Goal: Task Accomplishment & Management: Complete application form

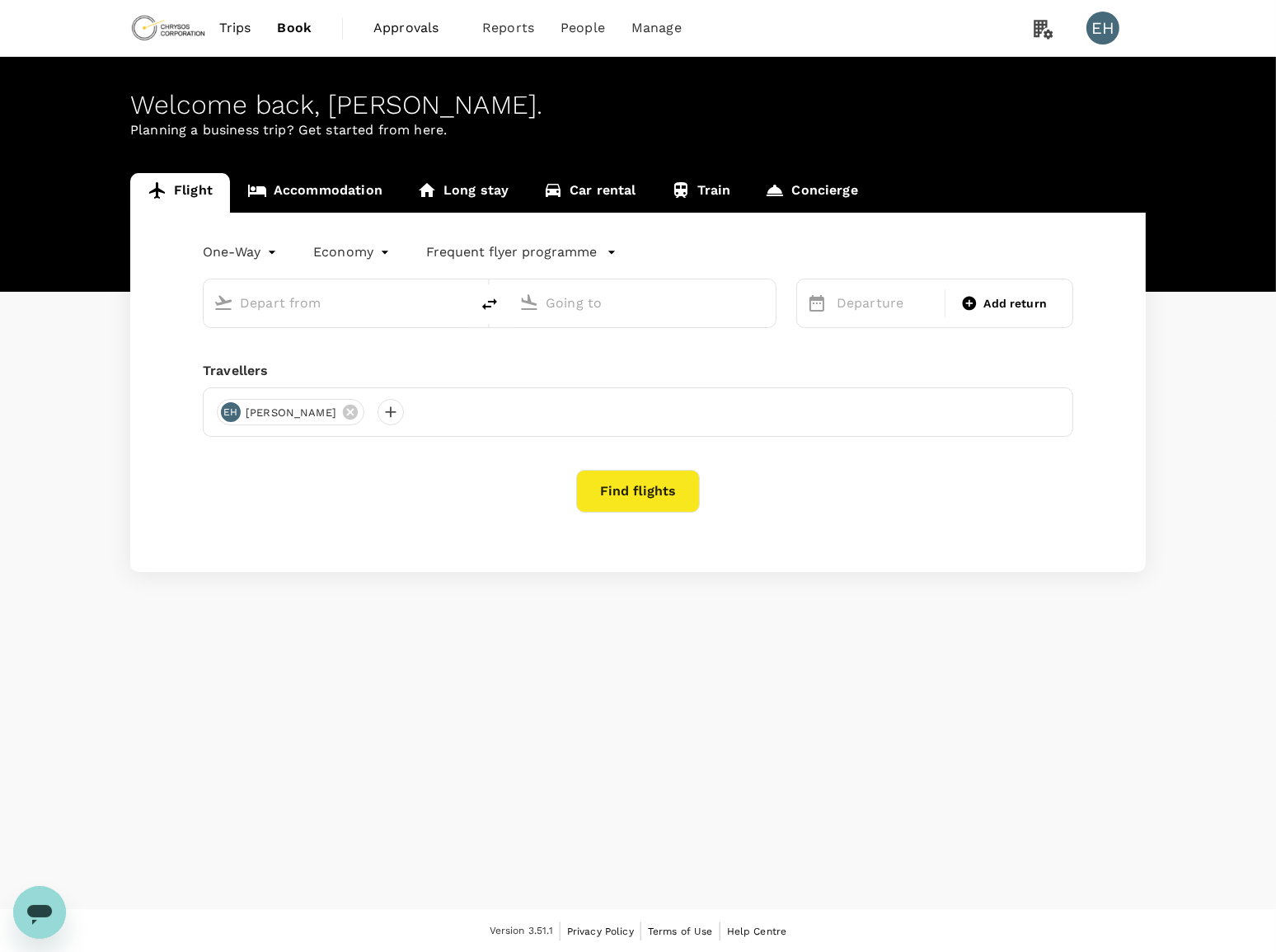
type input "roundtrip"
type input "Vancouver Intl (YVR)"
type input "Adelaide (ADL)"
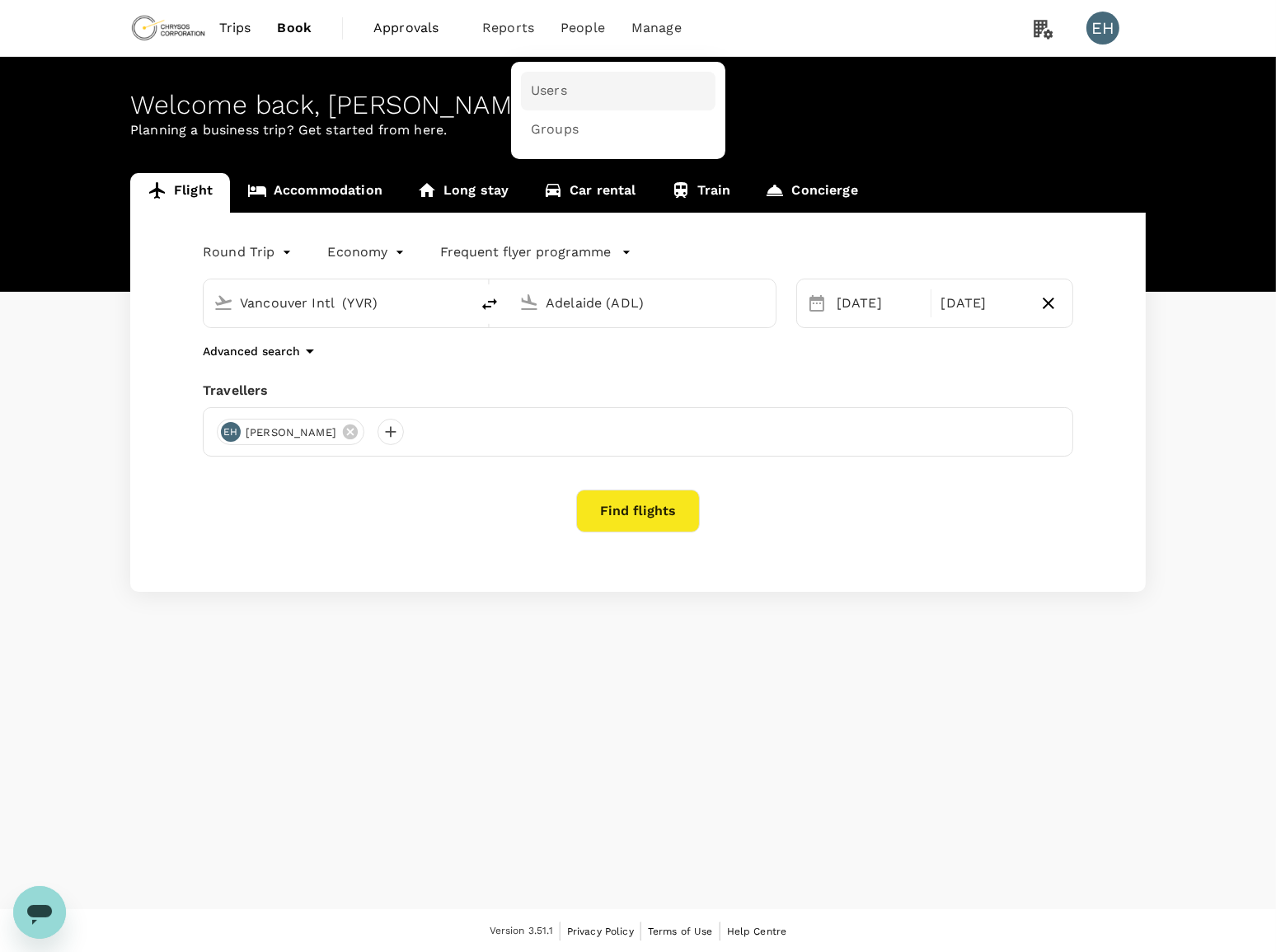
click at [574, 94] on link "Users" at bounding box center [618, 91] width 194 height 39
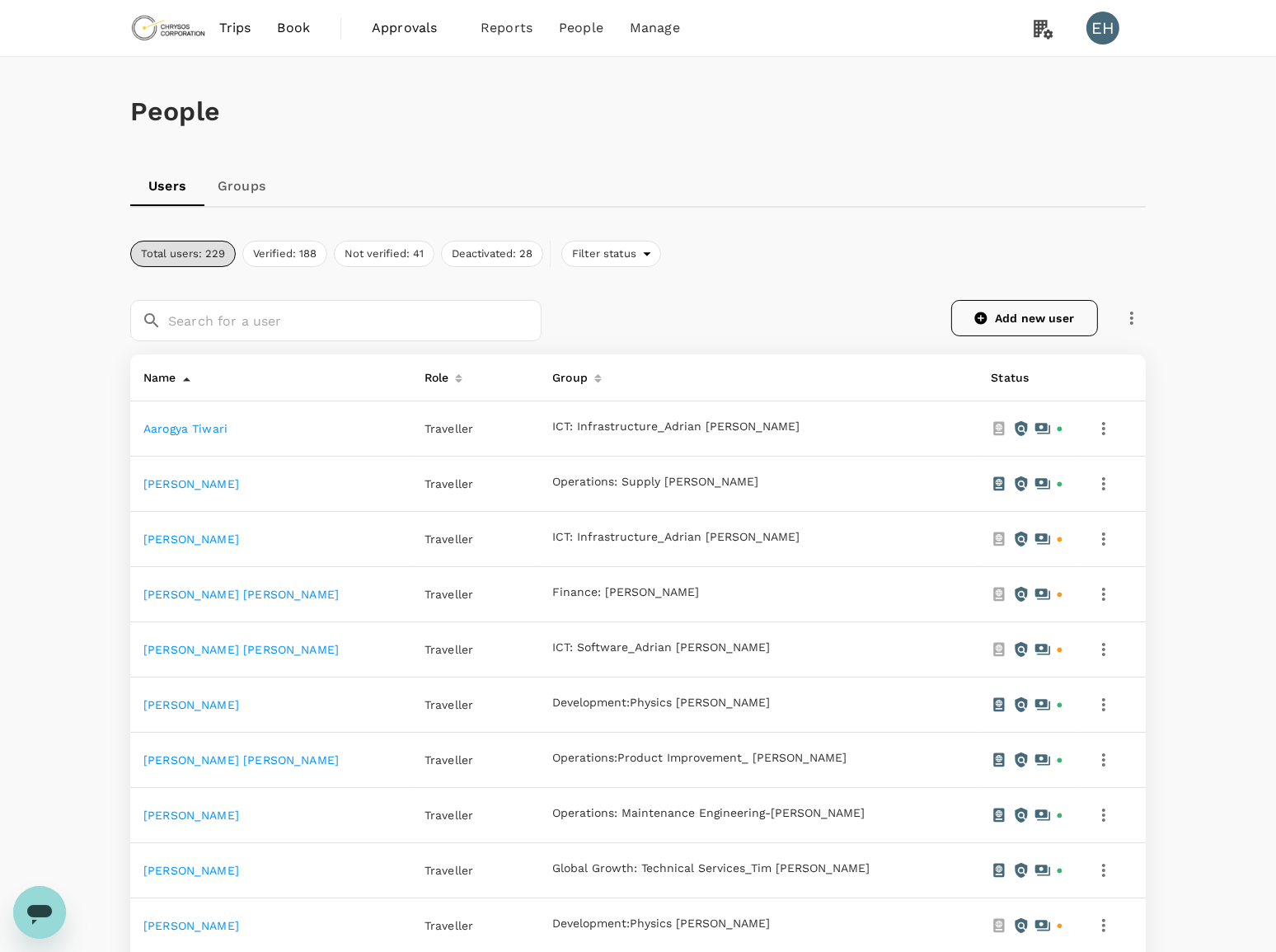
click at [1033, 317] on link "Add new user" at bounding box center [1024, 317] width 147 height 36
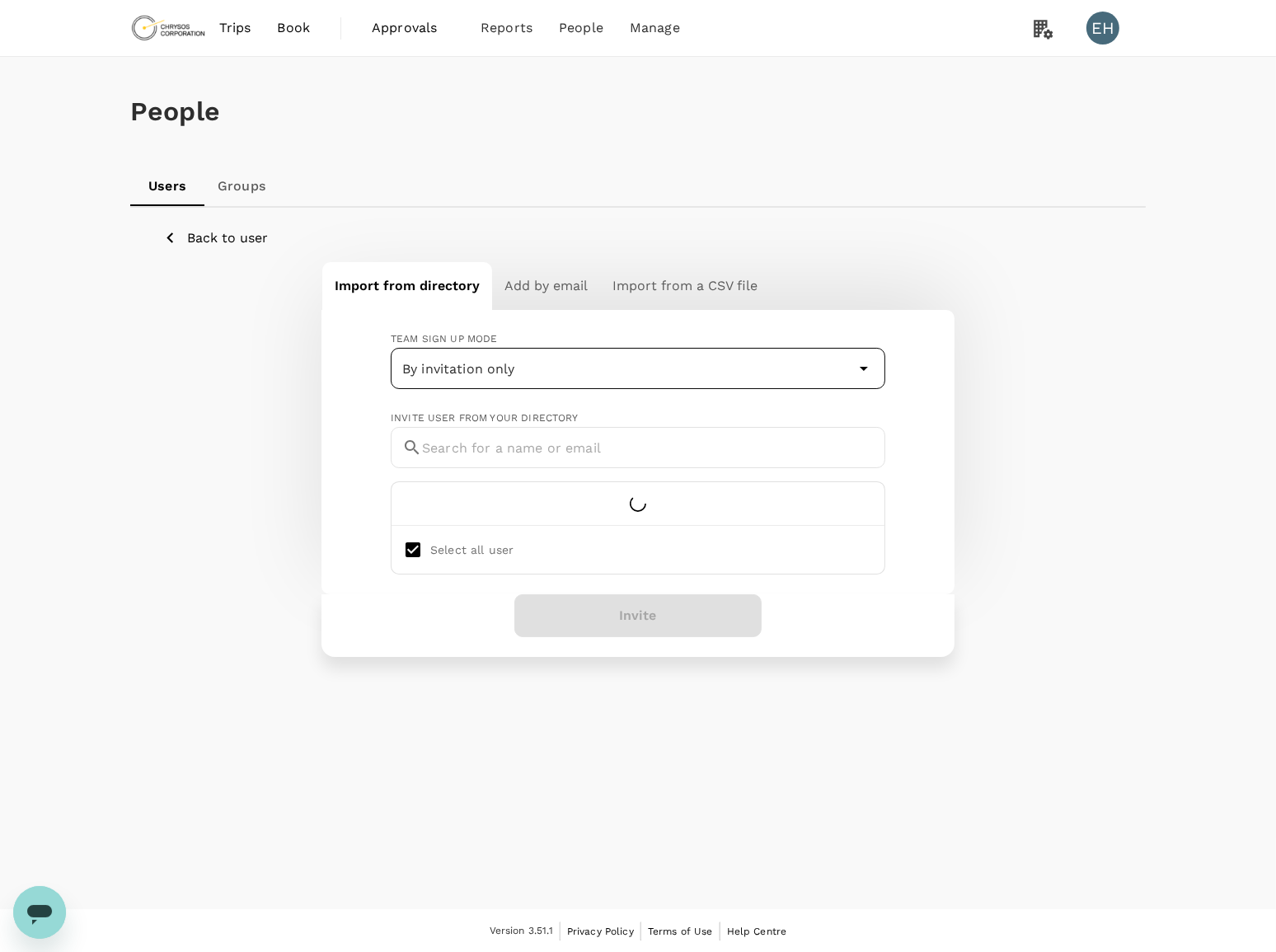
checkbox input "false"
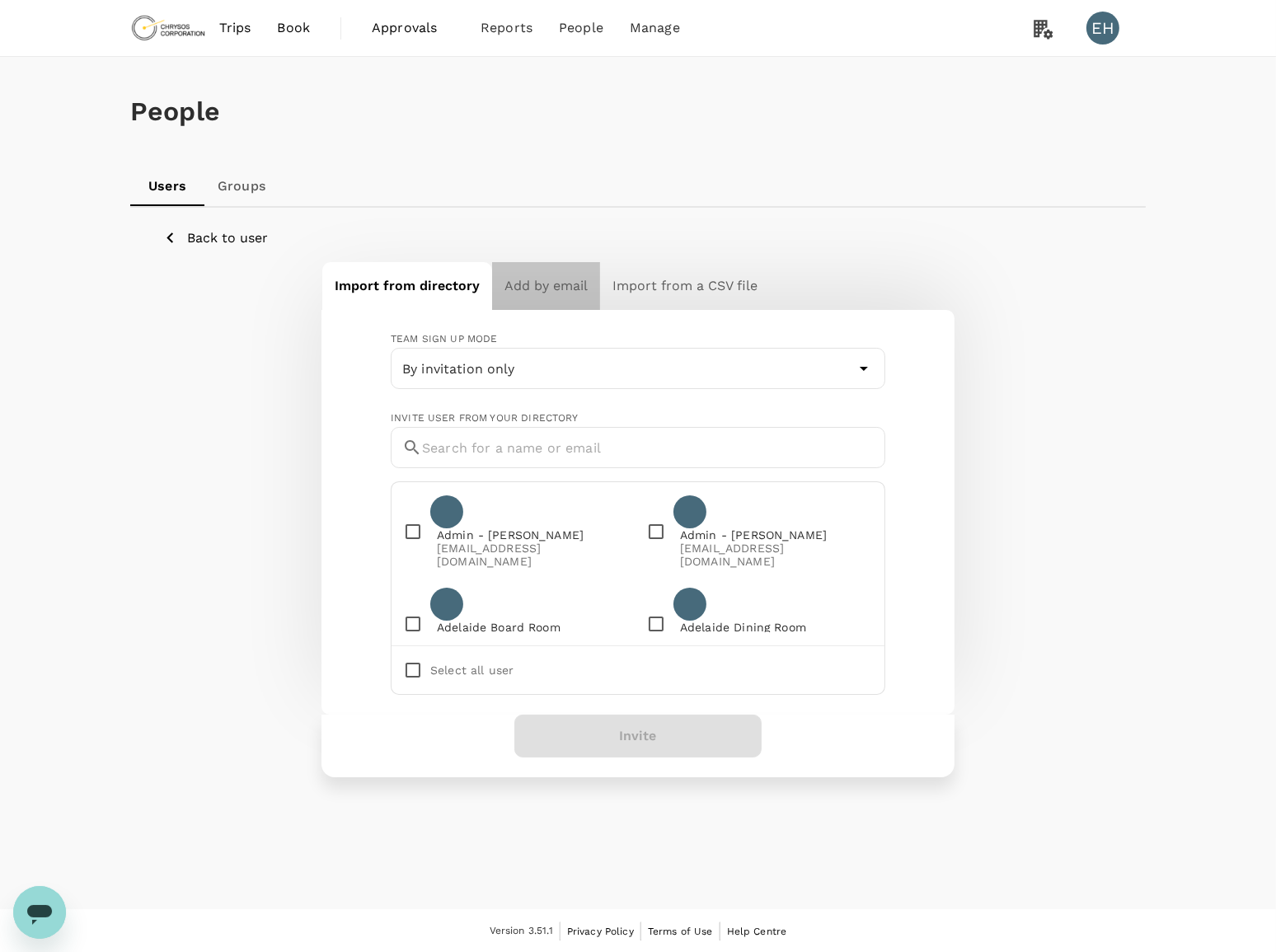
click at [557, 294] on h6 "Add by email" at bounding box center [546, 286] width 83 height 23
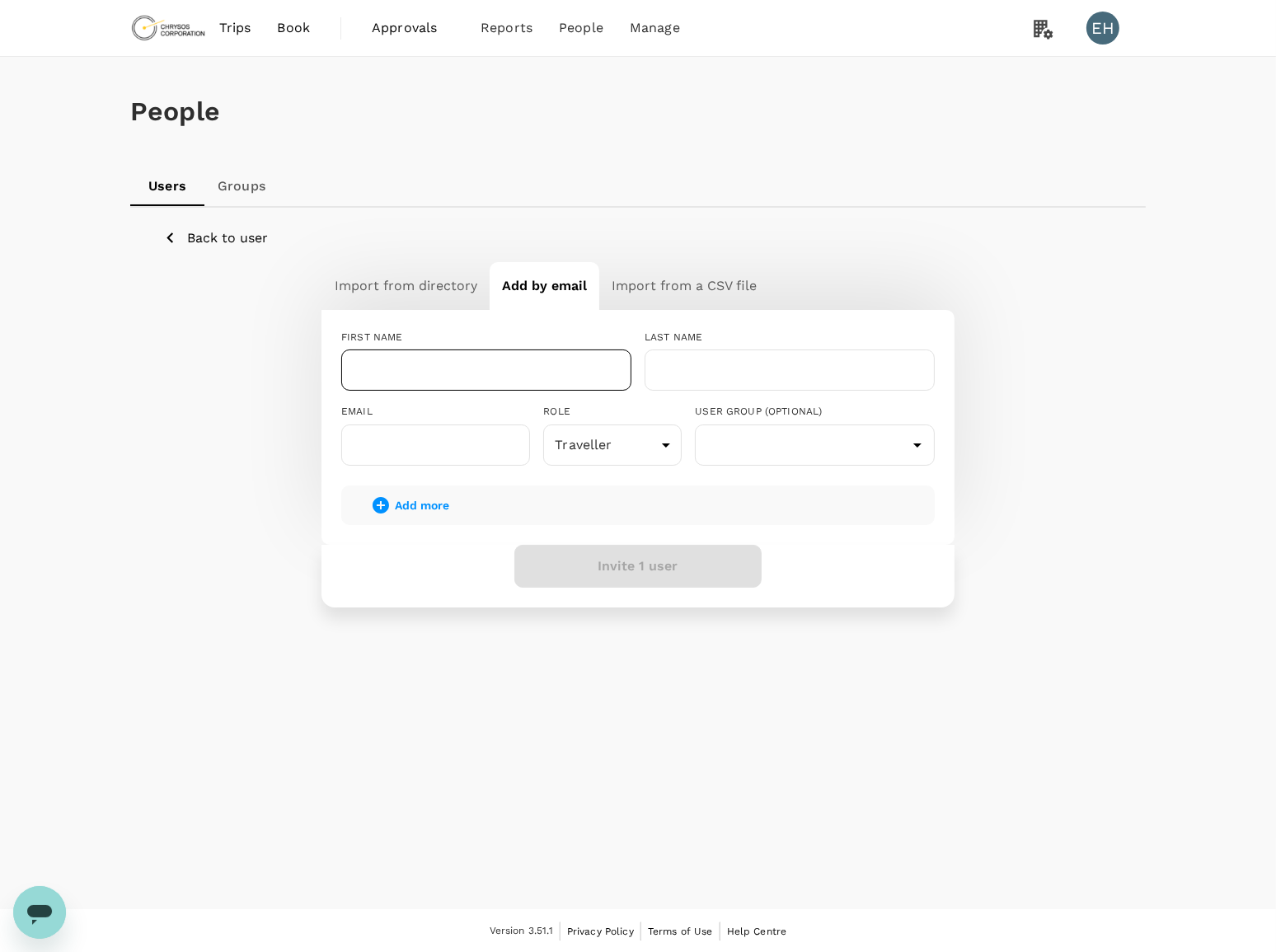
click at [487, 373] on input "text" at bounding box center [486, 369] width 291 height 41
type input "[PERSON_NAME]"
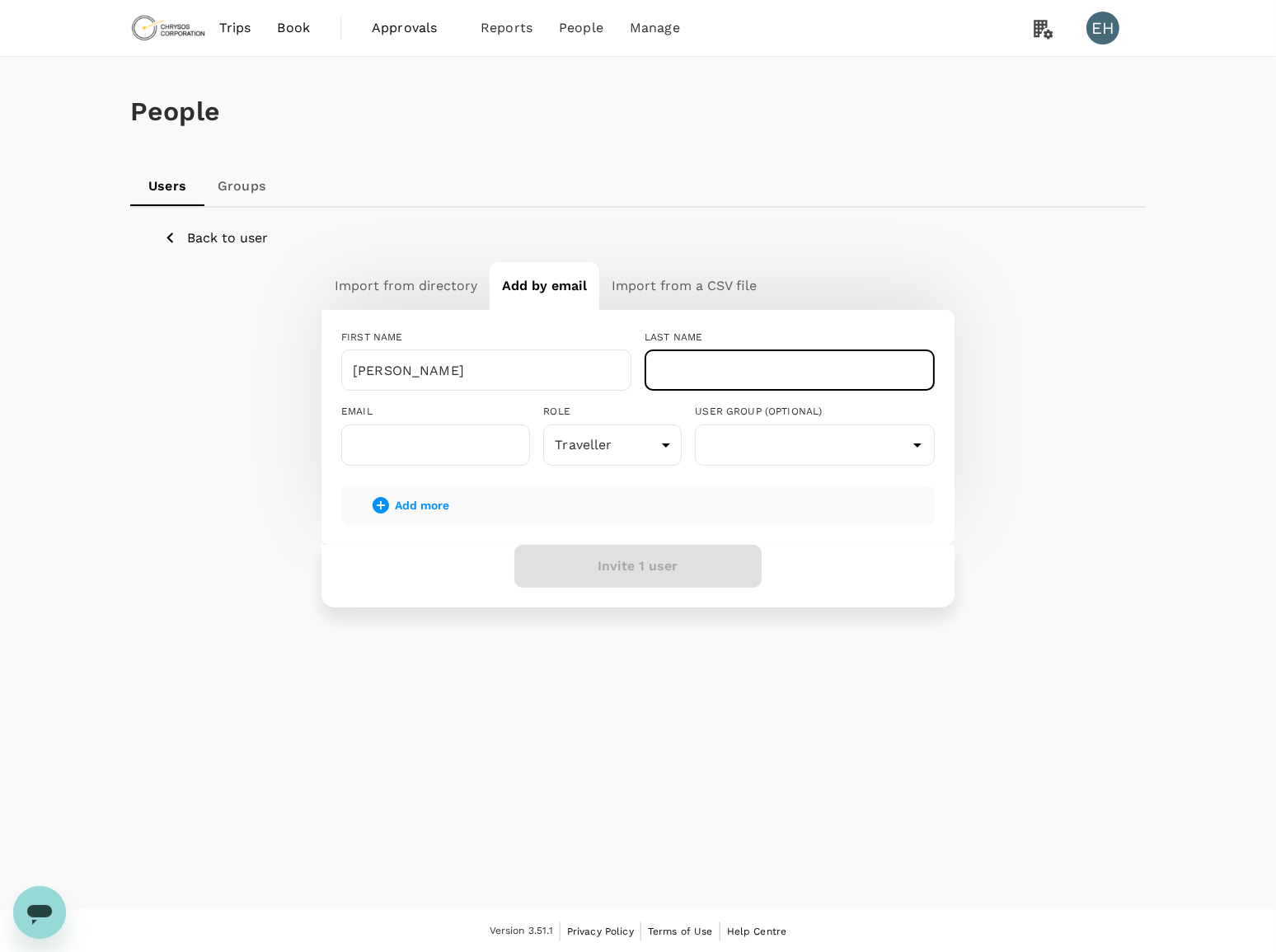
click at [735, 377] on input "text" at bounding box center [790, 369] width 291 height 41
type input "[PERSON_NAME]"
click at [386, 452] on input "text" at bounding box center [435, 445] width 188 height 41
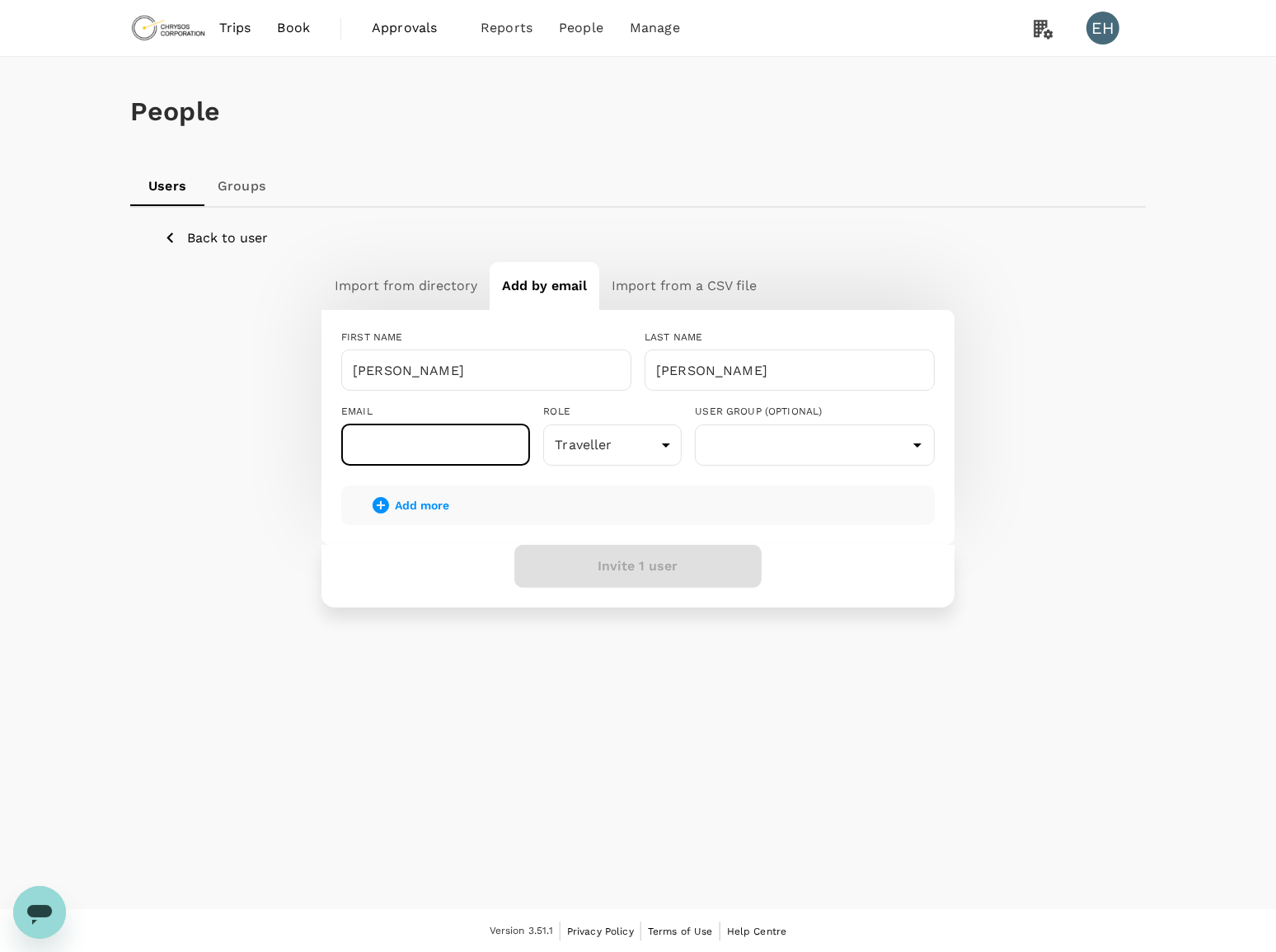
click at [486, 448] on input "text" at bounding box center [435, 445] width 188 height 41
paste input "[PERSON_NAME][EMAIL_ADDRESS][PERSON_NAME][DOMAIN_NAME]"
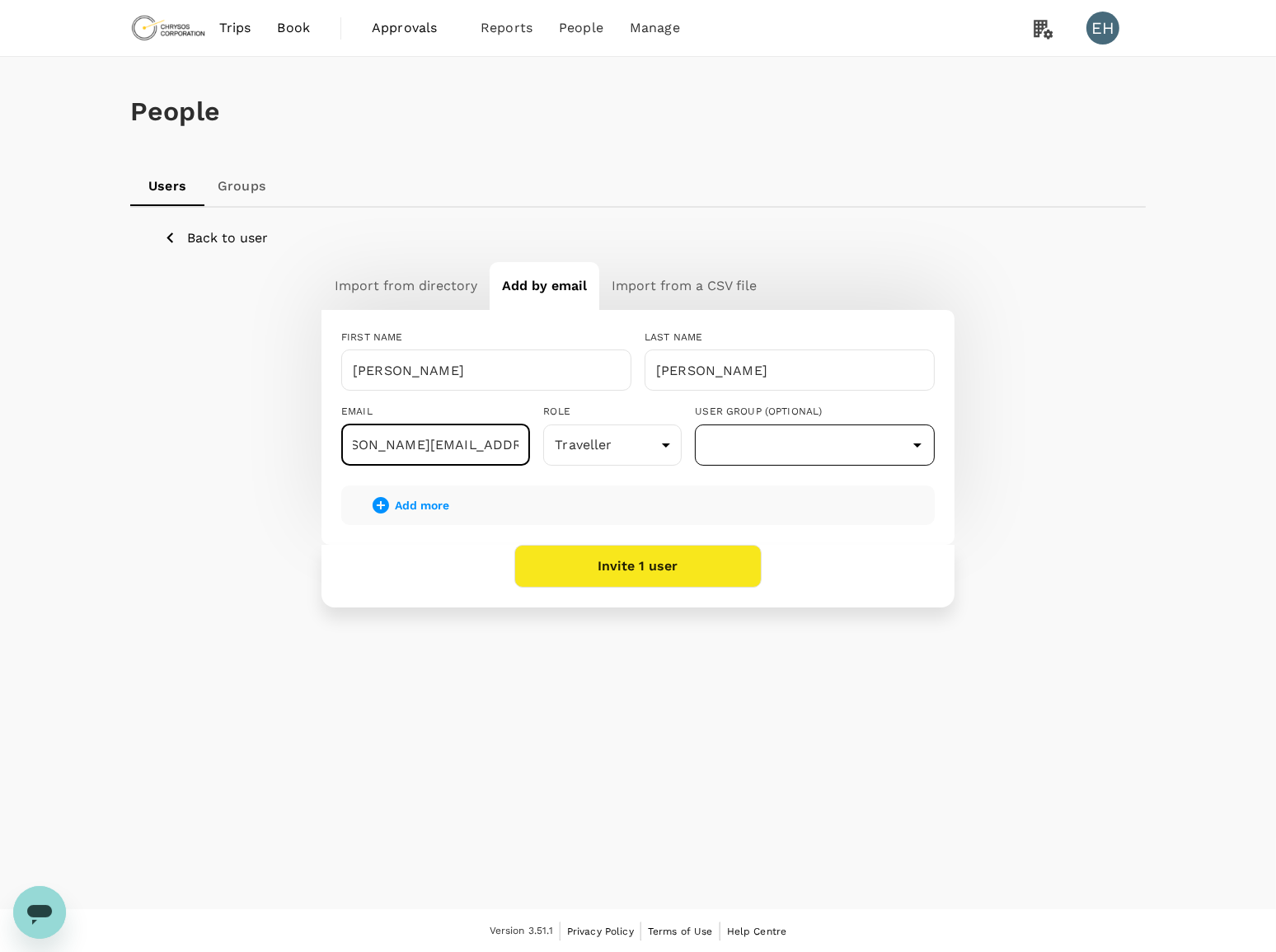
type input "[PERSON_NAME][EMAIL_ADDRESS][PERSON_NAME][DOMAIN_NAME]"
click at [772, 450] on input "text" at bounding box center [815, 445] width 232 height 31
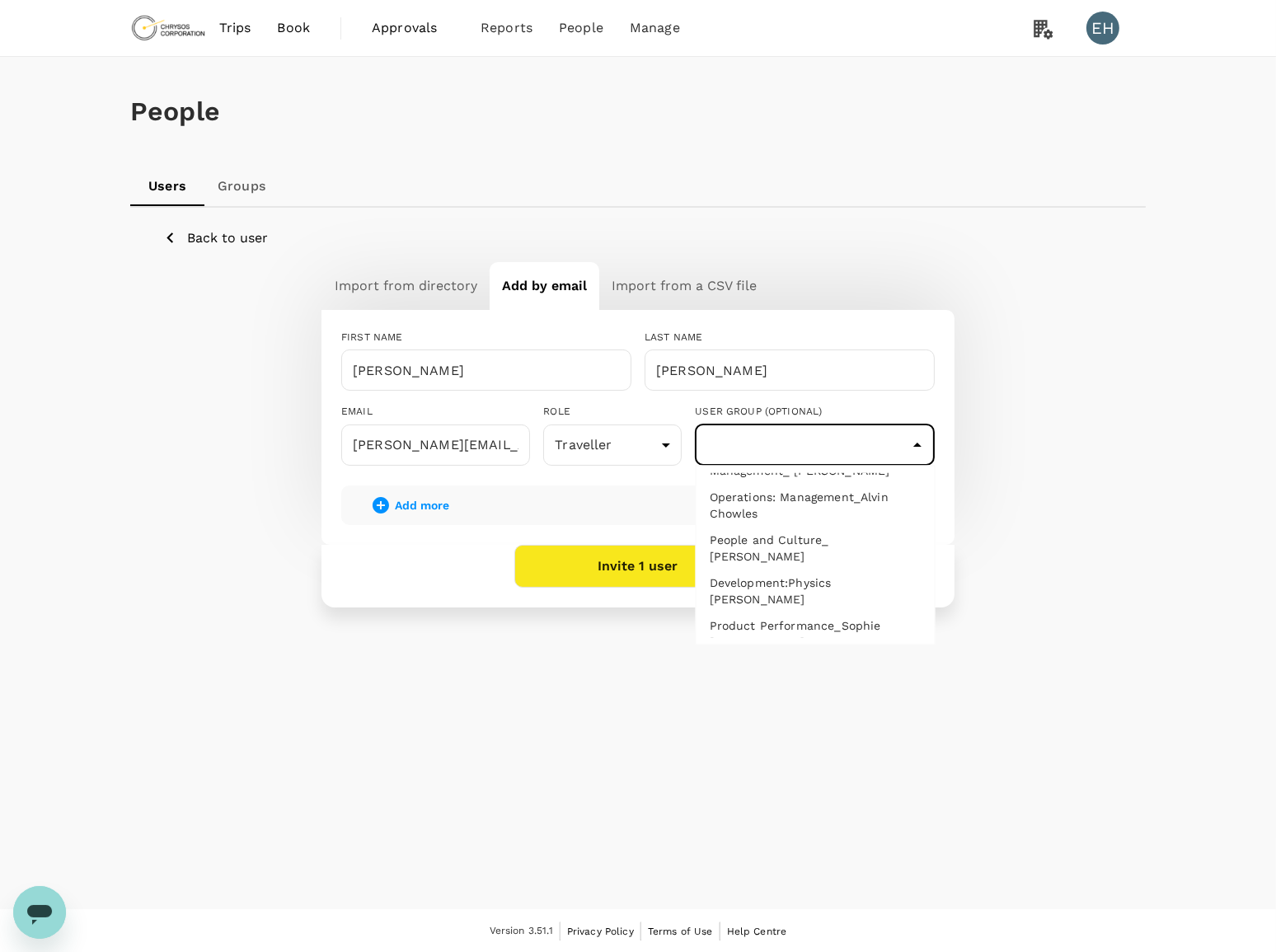
scroll to position [450, 0]
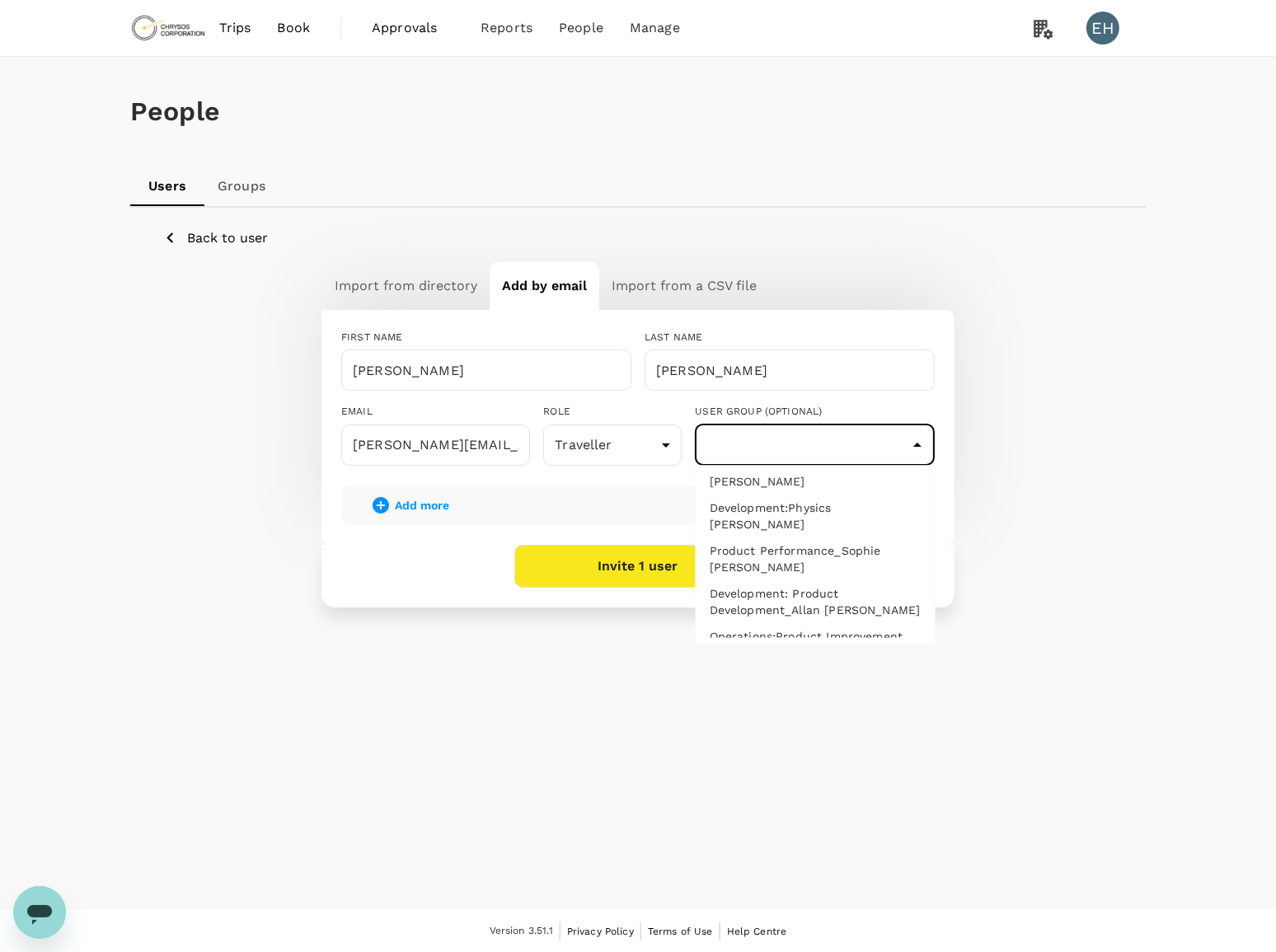
click at [776, 538] on li "Product Performance_Sophie [PERSON_NAME]" at bounding box center [816, 559] width 239 height 43
type input "Product Performance_Sophie [PERSON_NAME]"
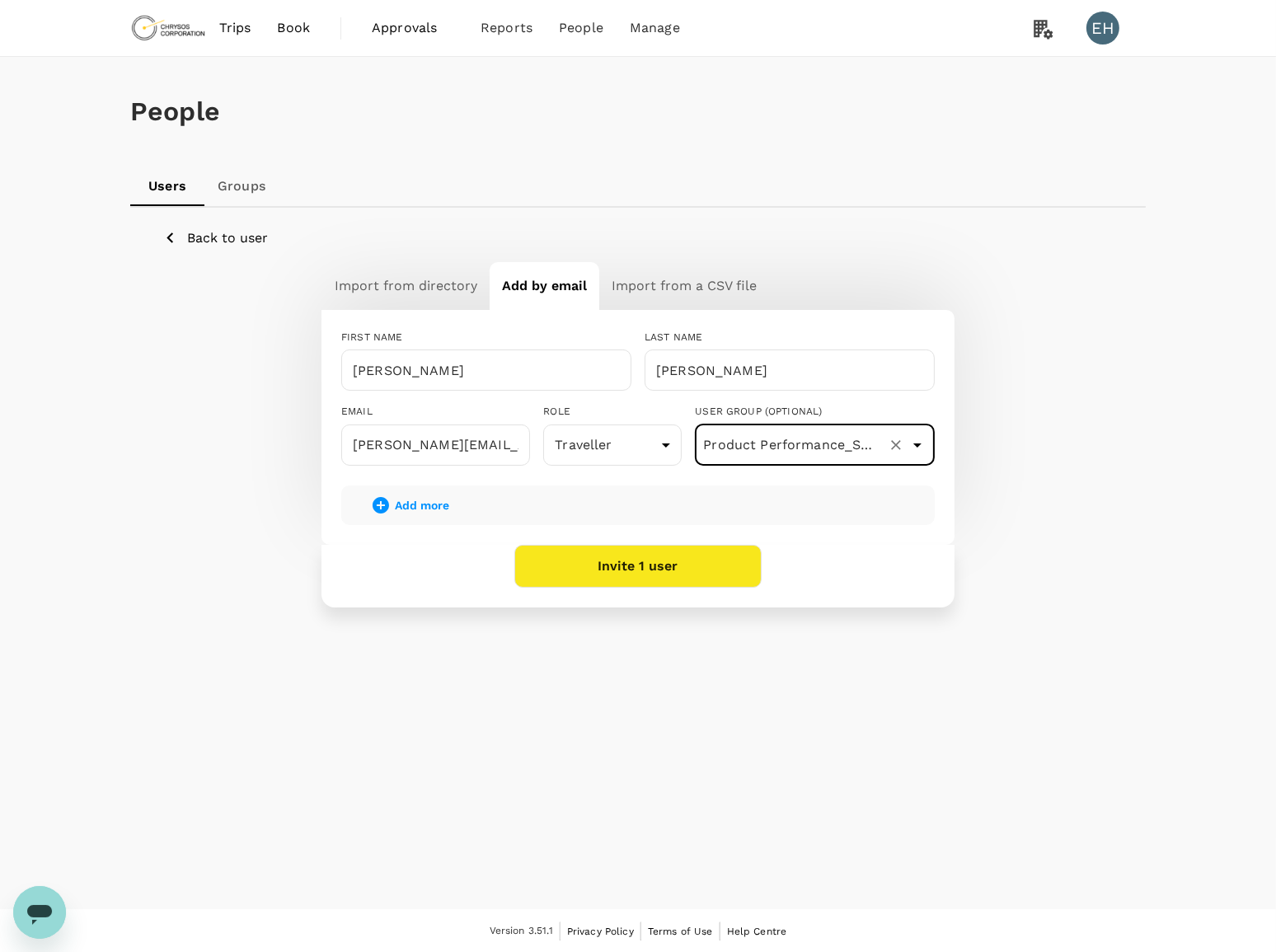
click at [391, 507] on button "Add more" at bounding box center [409, 505] width 125 height 39
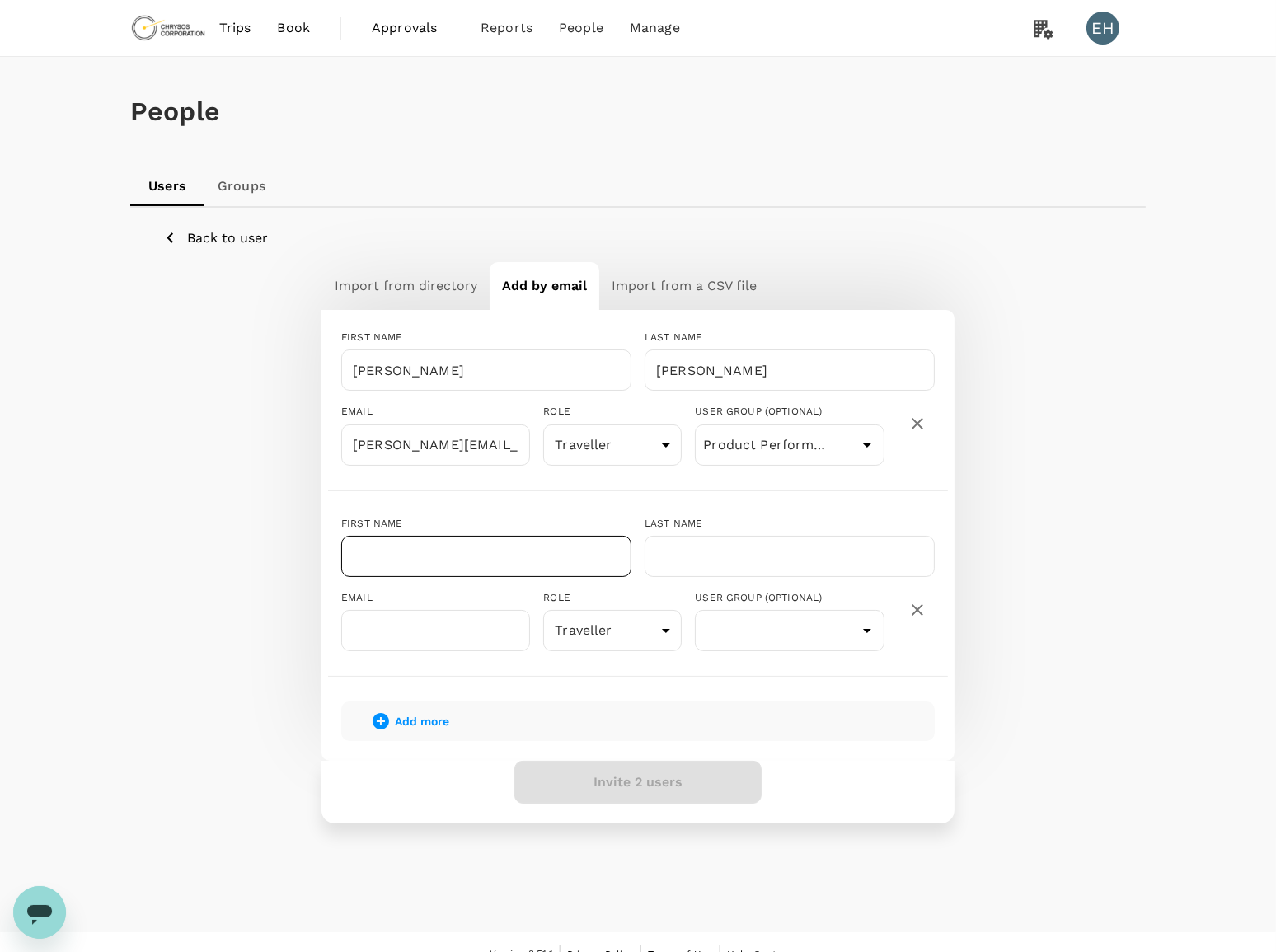
click at [532, 558] on input "text" at bounding box center [486, 556] width 291 height 41
click at [497, 553] on input "text" at bounding box center [486, 556] width 291 height 41
paste input "[PERSON_NAME]"
type input "[PERSON_NAME]"
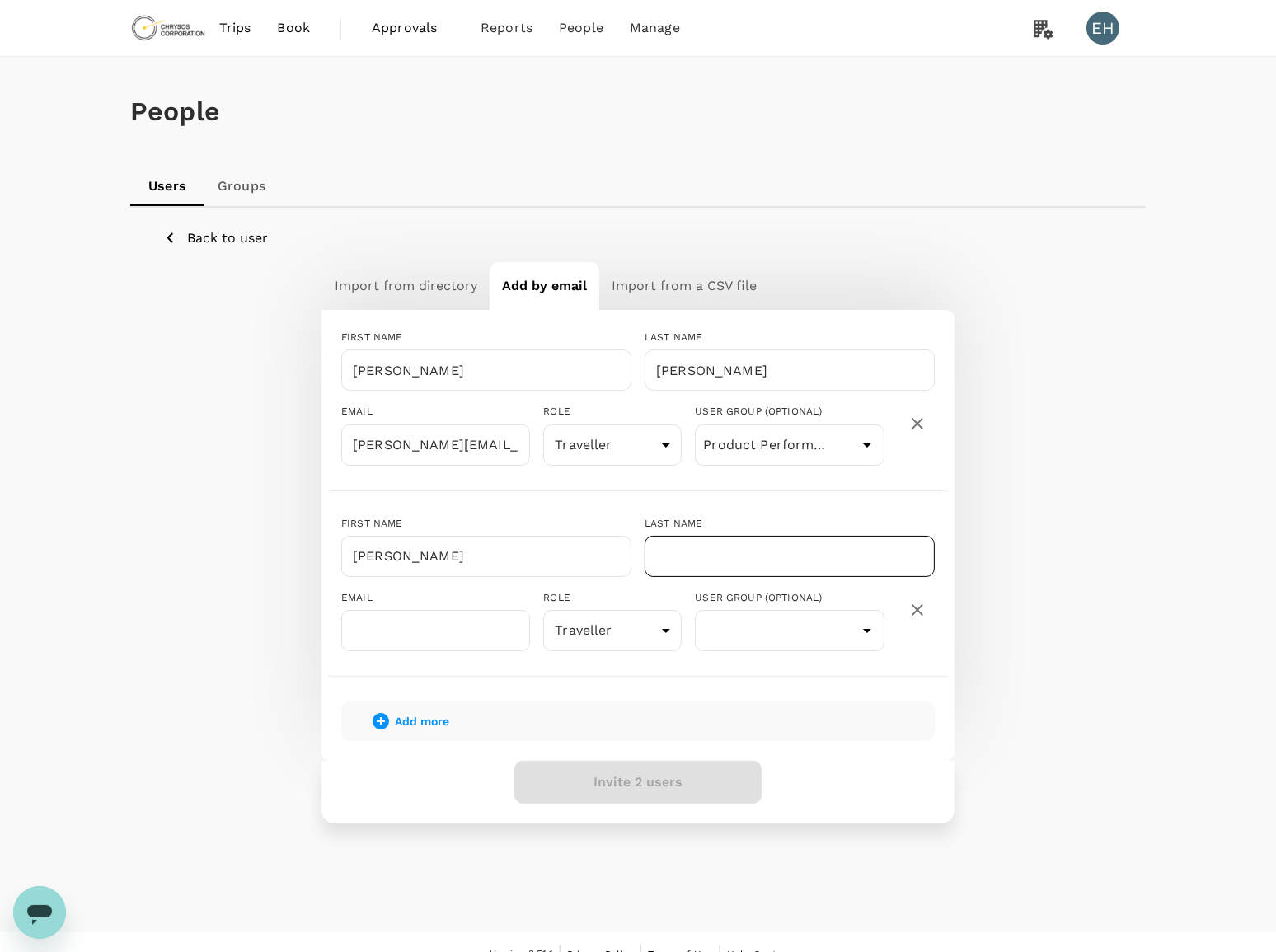
click at [772, 553] on input "text" at bounding box center [790, 556] width 291 height 41
paste input "[PERSON_NAME]"
type input "[PERSON_NAME]"
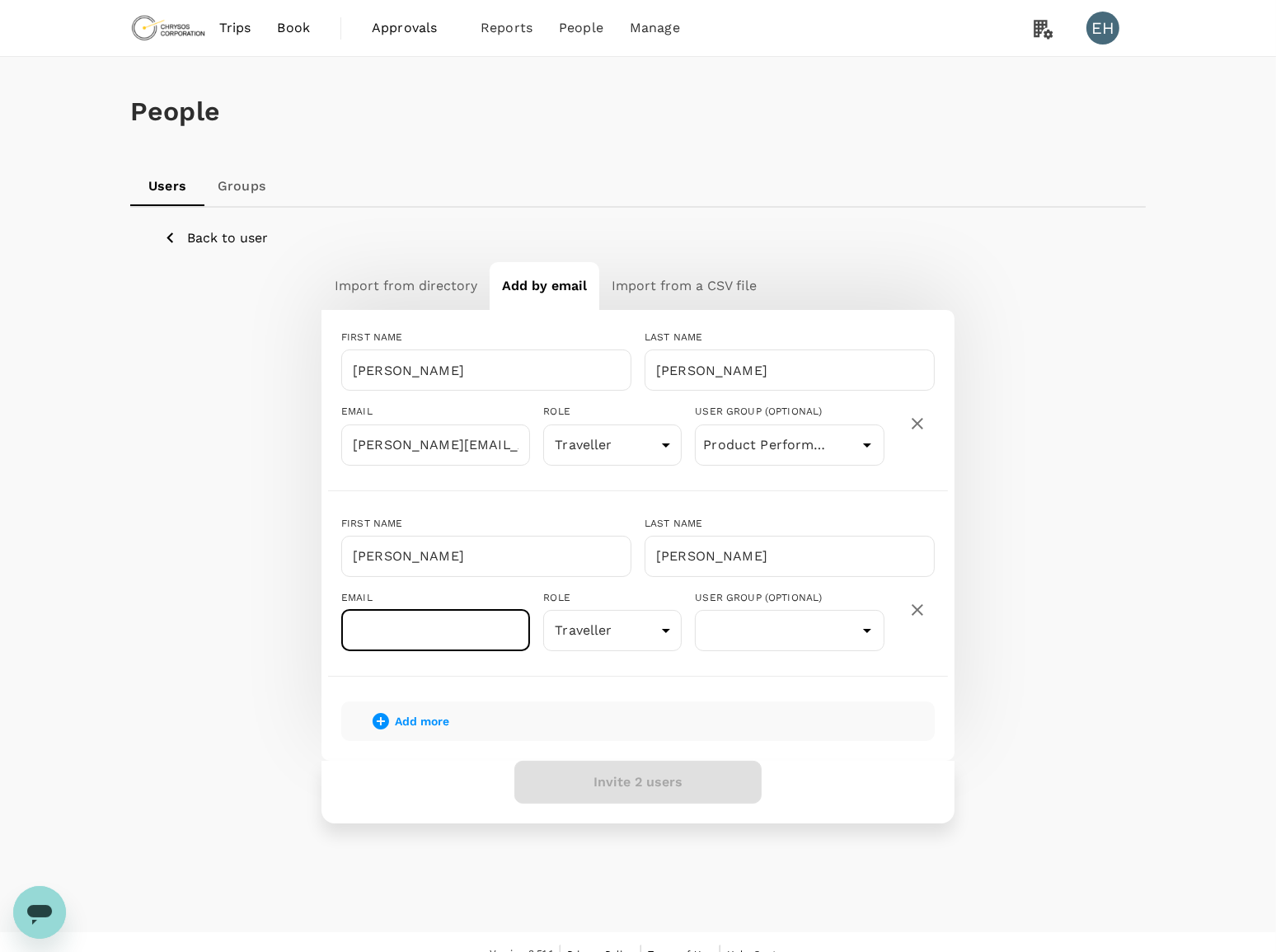
click at [442, 644] on input "text" at bounding box center [435, 630] width 188 height 41
paste input "[PERSON_NAME][EMAIL_ADDRESS][PERSON_NAME][DOMAIN_NAME]"
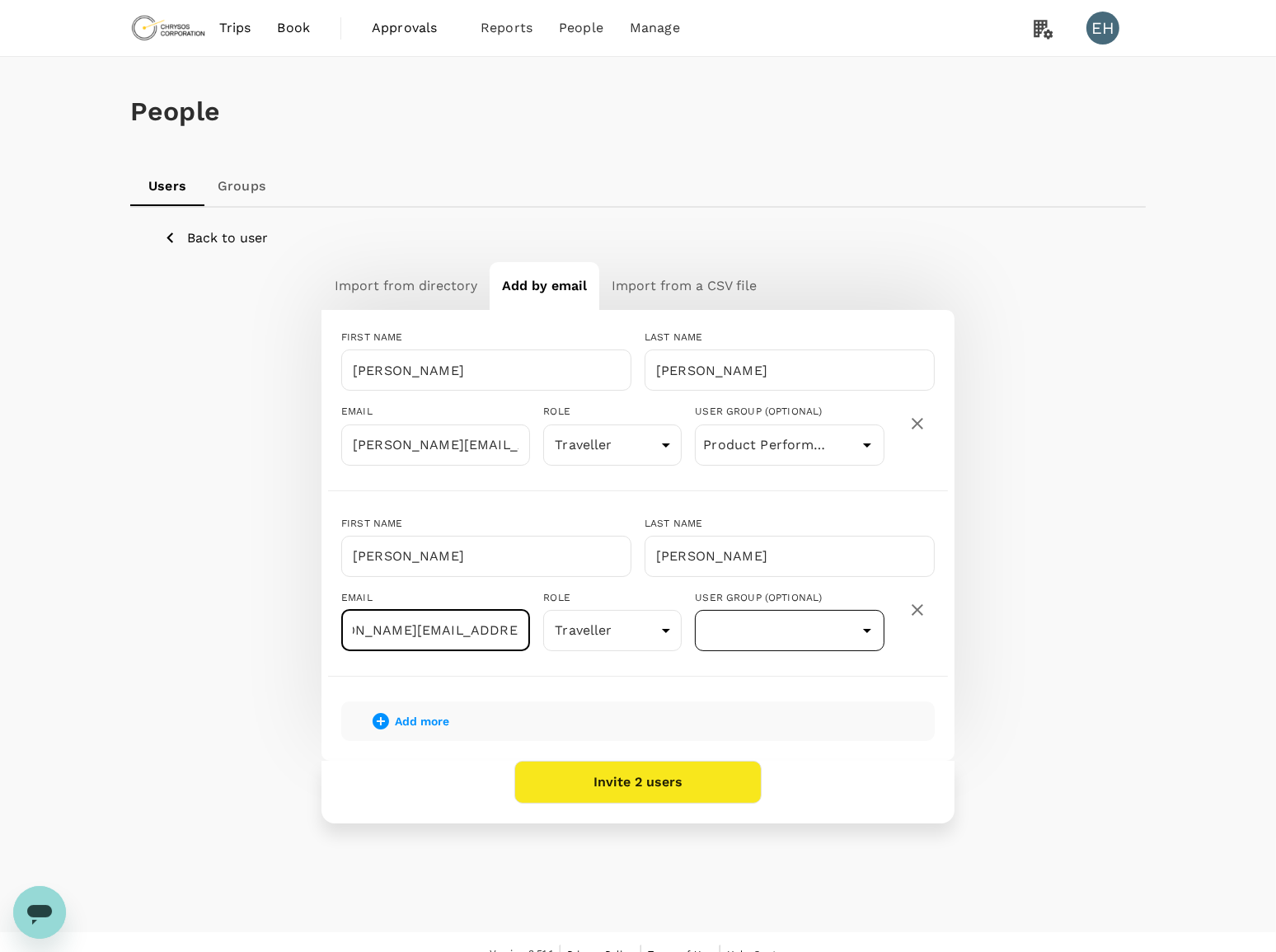
click at [856, 626] on button "Open" at bounding box center [867, 630] width 23 height 23
type input "[PERSON_NAME][EMAIL_ADDRESS][PERSON_NAME][DOMAIN_NAME]"
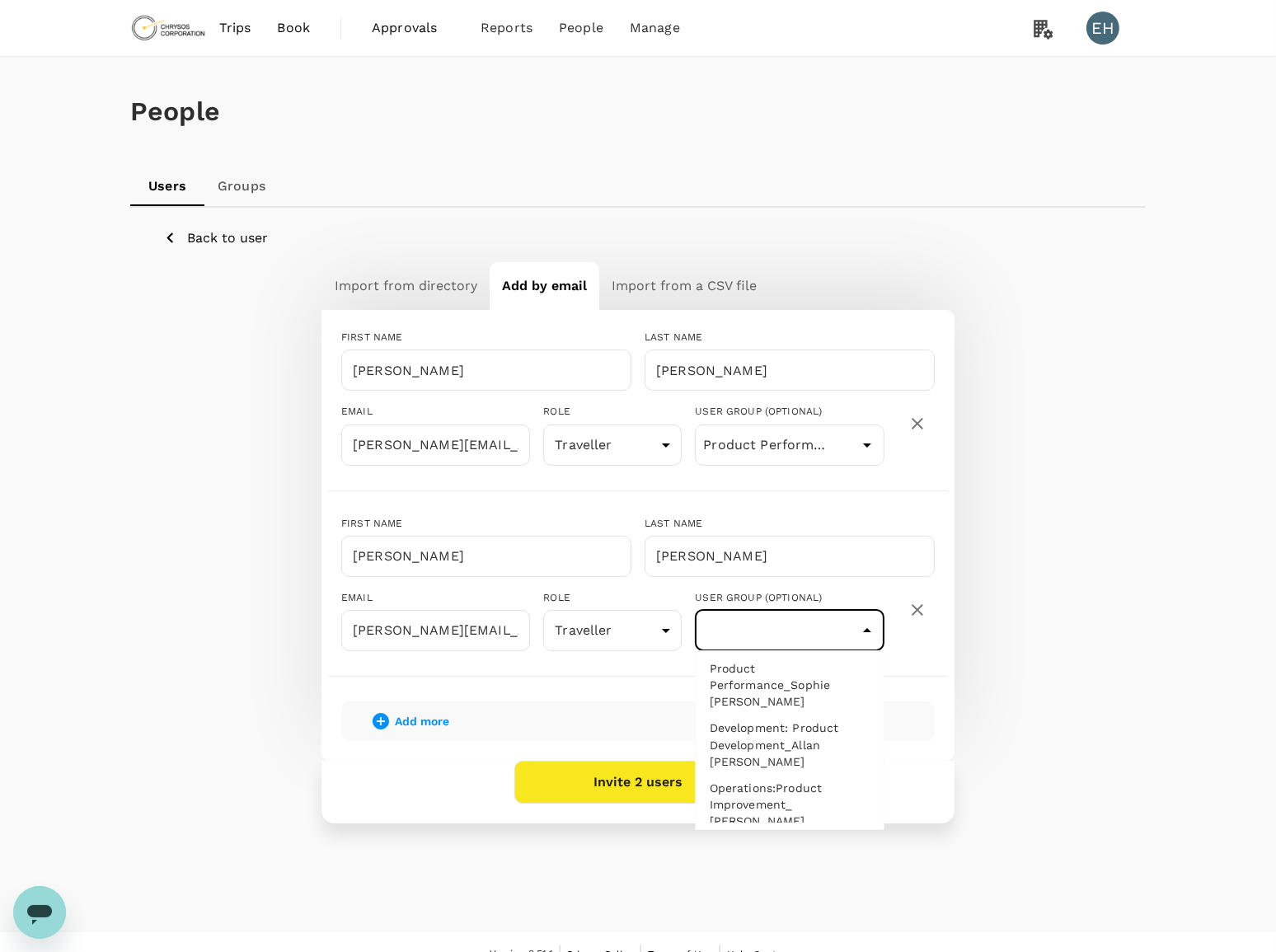
scroll to position [674, 0]
click at [772, 641] on li "Product Performance_Sophie [PERSON_NAME]" at bounding box center [790, 610] width 187 height 59
type input "Product Performance_Sophie [PERSON_NAME]"
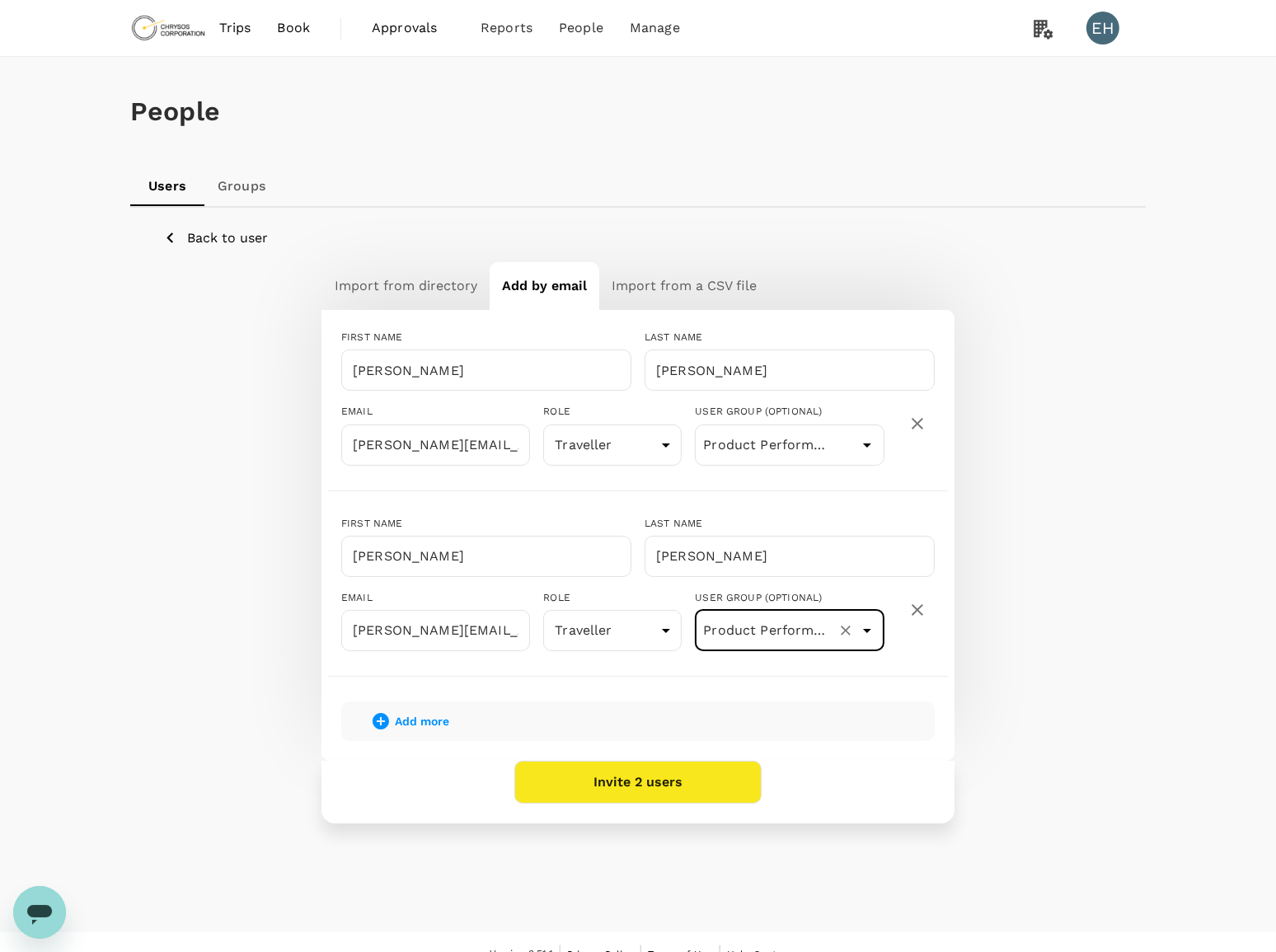
click at [610, 782] on button "Invite 2 users" at bounding box center [637, 782] width 247 height 43
